Goal: Task Accomplishment & Management: Complete application form

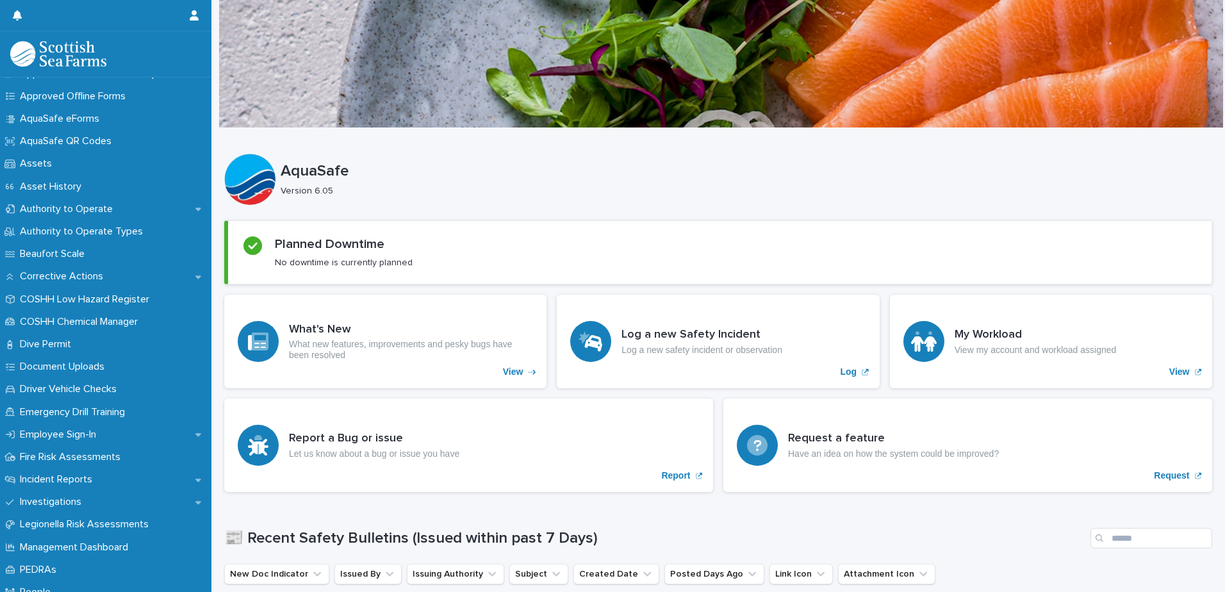
scroll to position [128, 0]
click at [119, 481] on div "Incident Reports" at bounding box center [106, 479] width 212 height 22
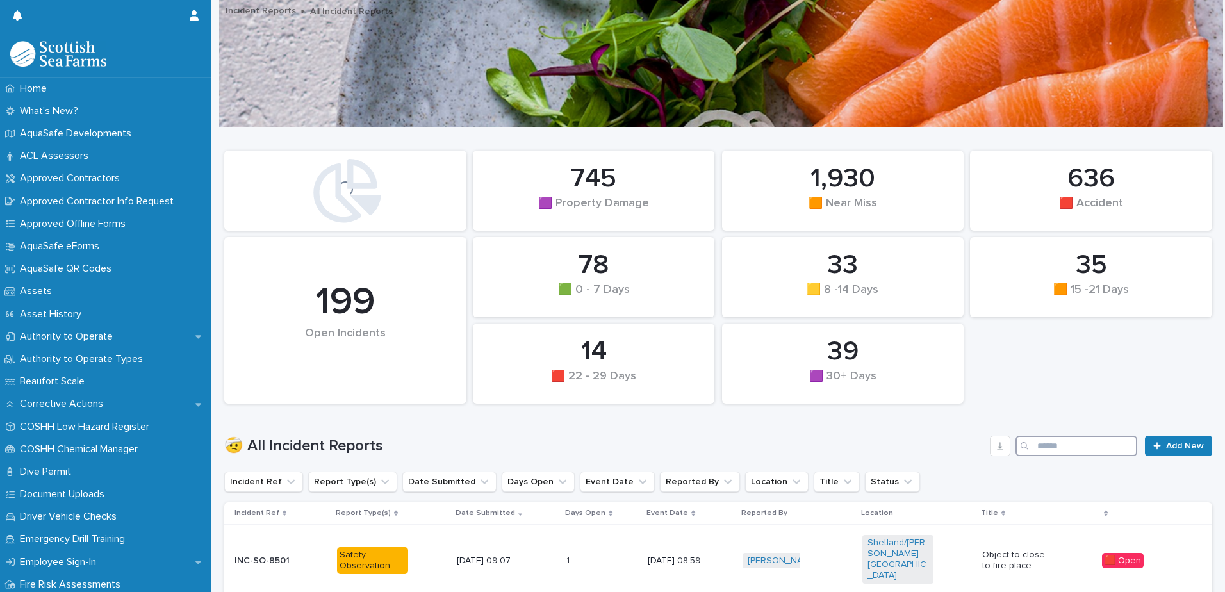
click at [1056, 447] on input "Search" at bounding box center [1077, 446] width 122 height 21
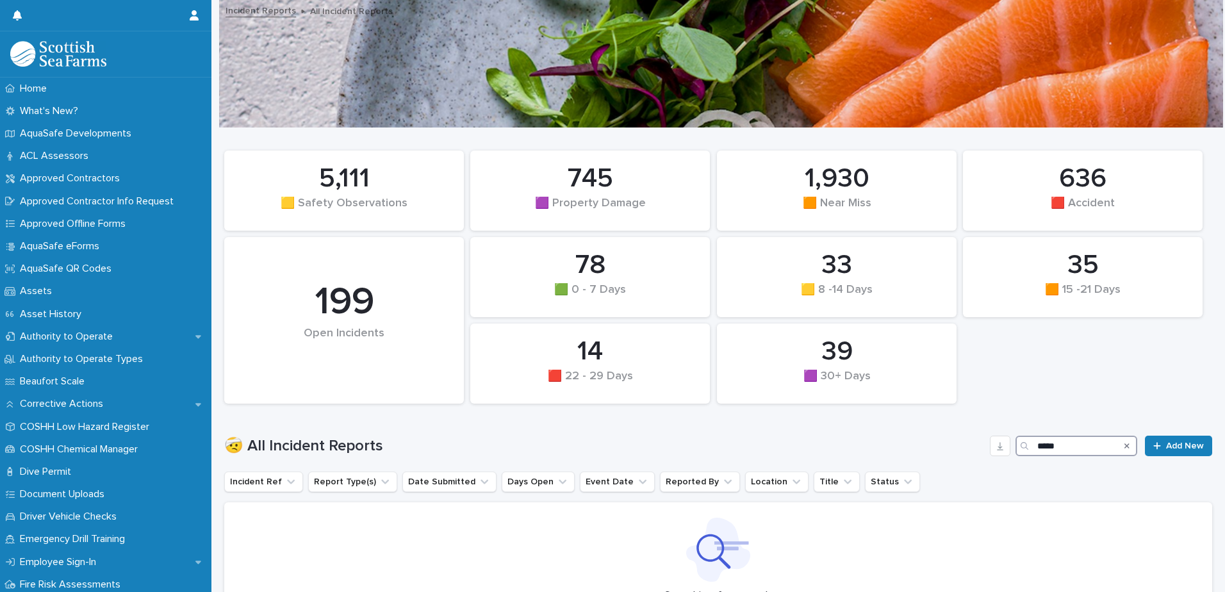
type input "*****"
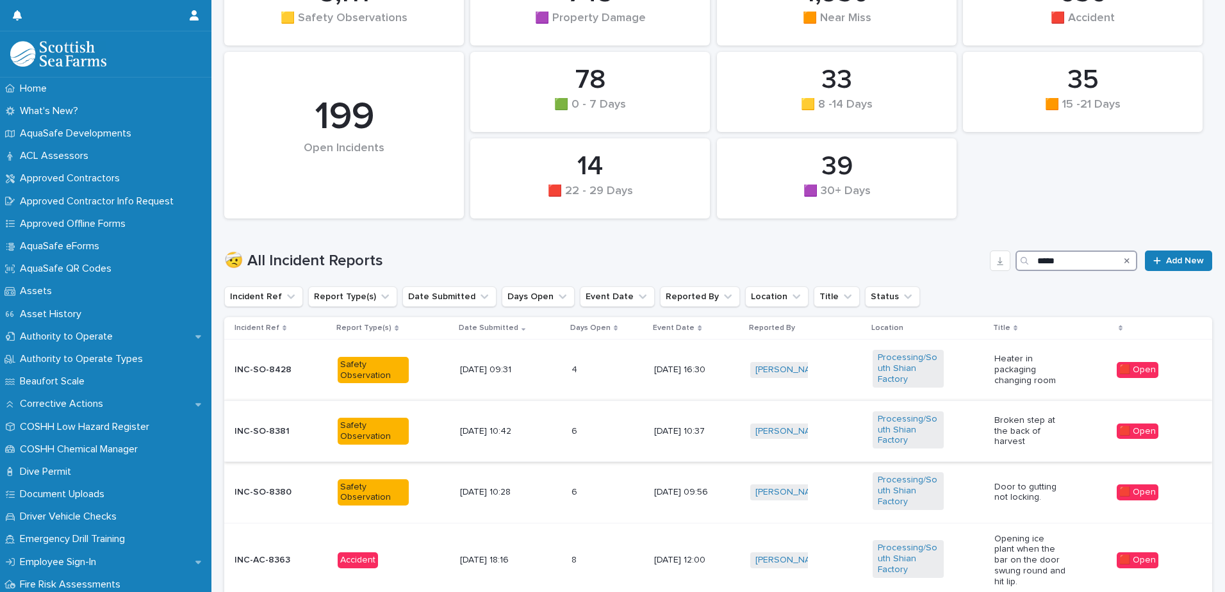
scroll to position [192, 0]
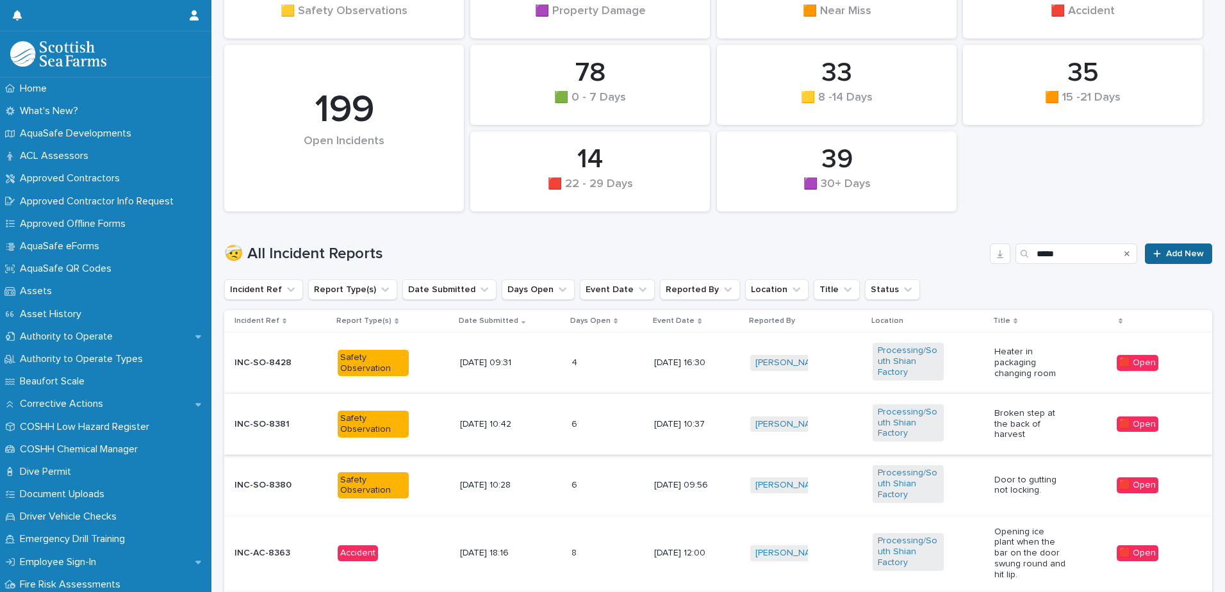
click at [1169, 251] on span "Add New" at bounding box center [1185, 253] width 38 height 9
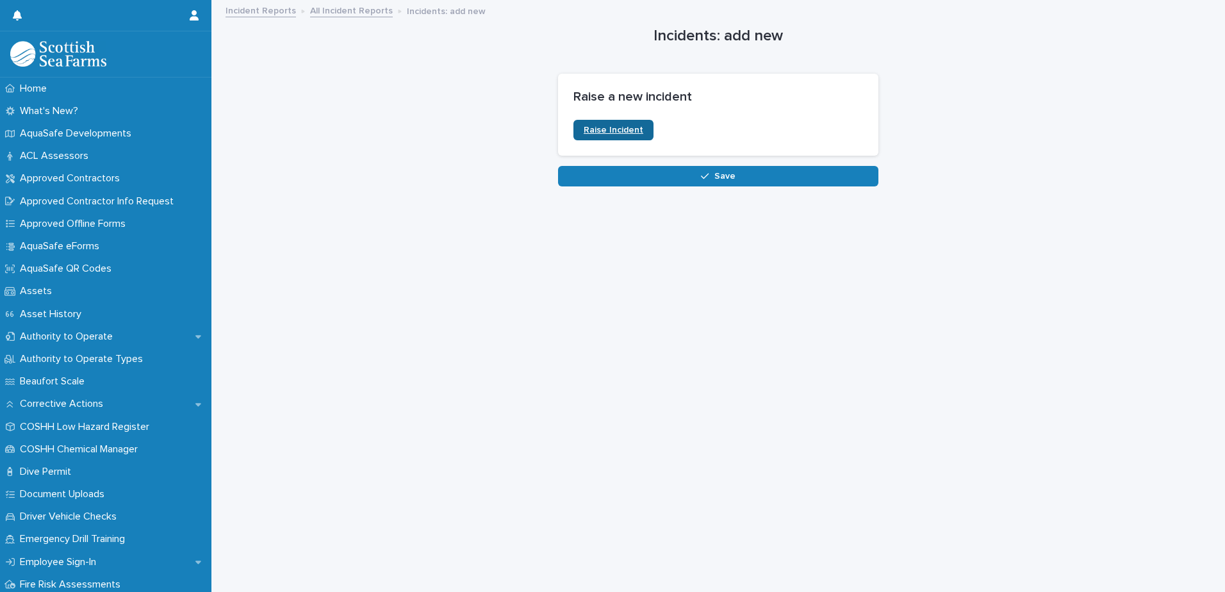
click at [625, 135] on link "Raise Incident" at bounding box center [614, 130] width 80 height 21
